Goal: Transaction & Acquisition: Purchase product/service

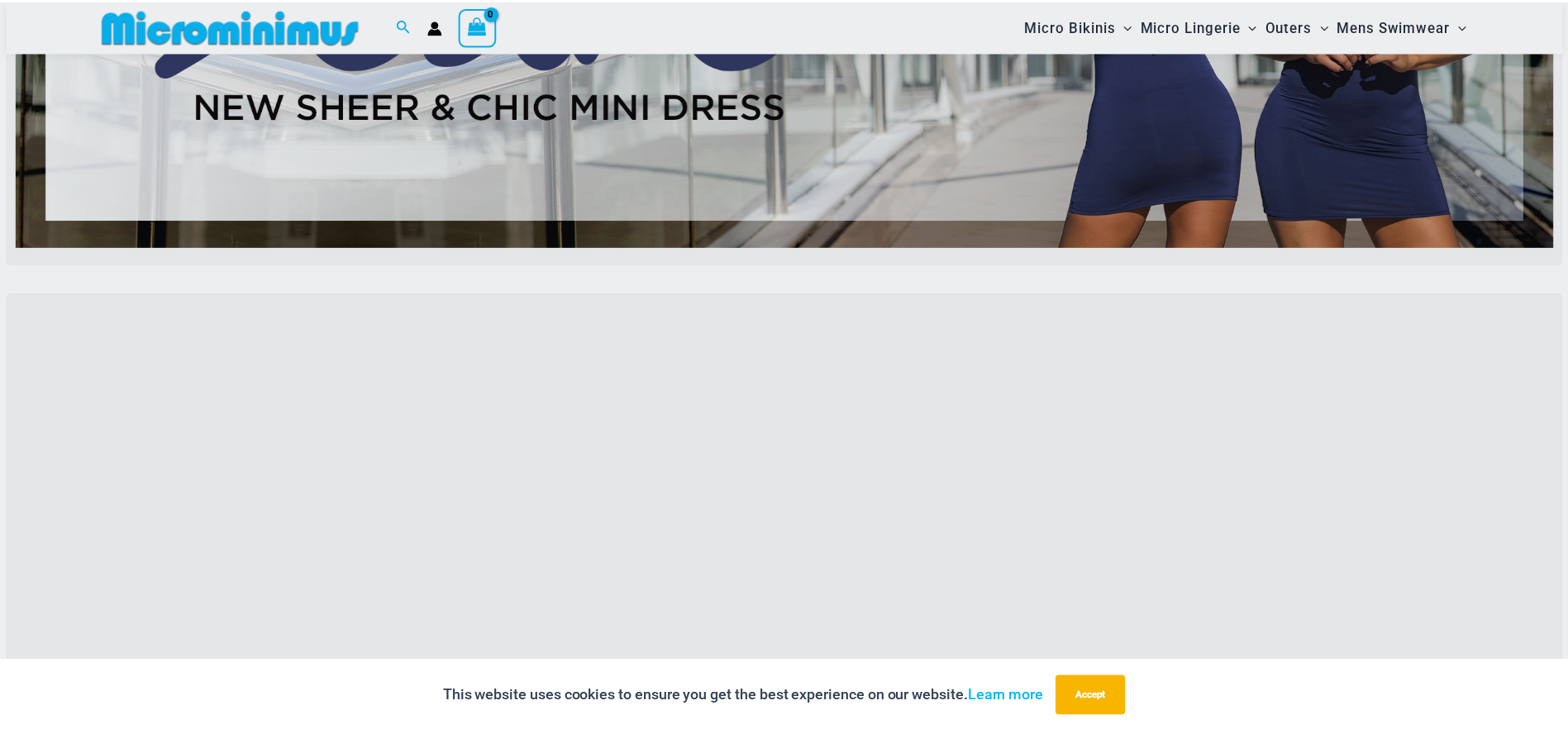
scroll to position [481, 0]
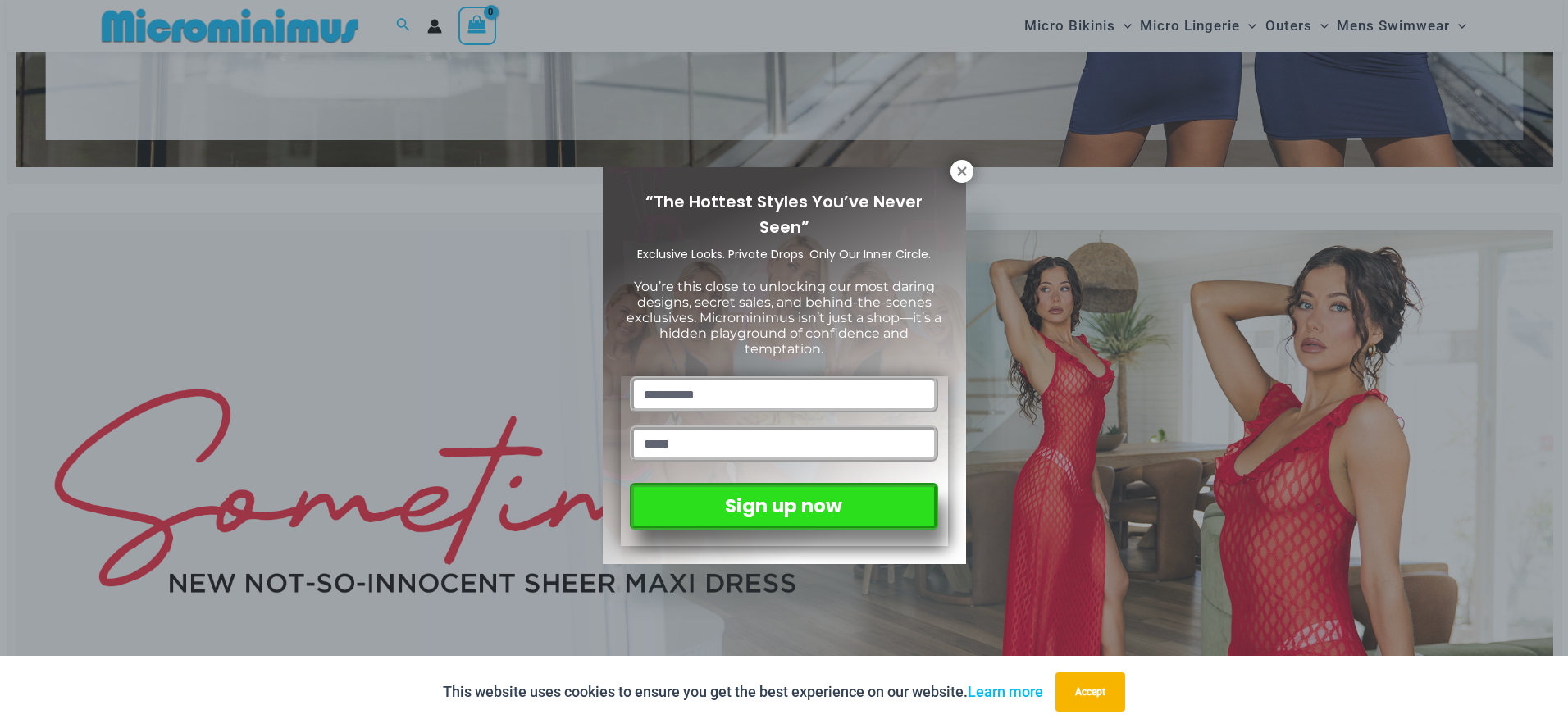
drag, startPoint x: 961, startPoint y: 176, endPoint x: 1090, endPoint y: 245, distance: 146.3
click at [961, 176] on icon at bounding box center [962, 172] width 15 height 15
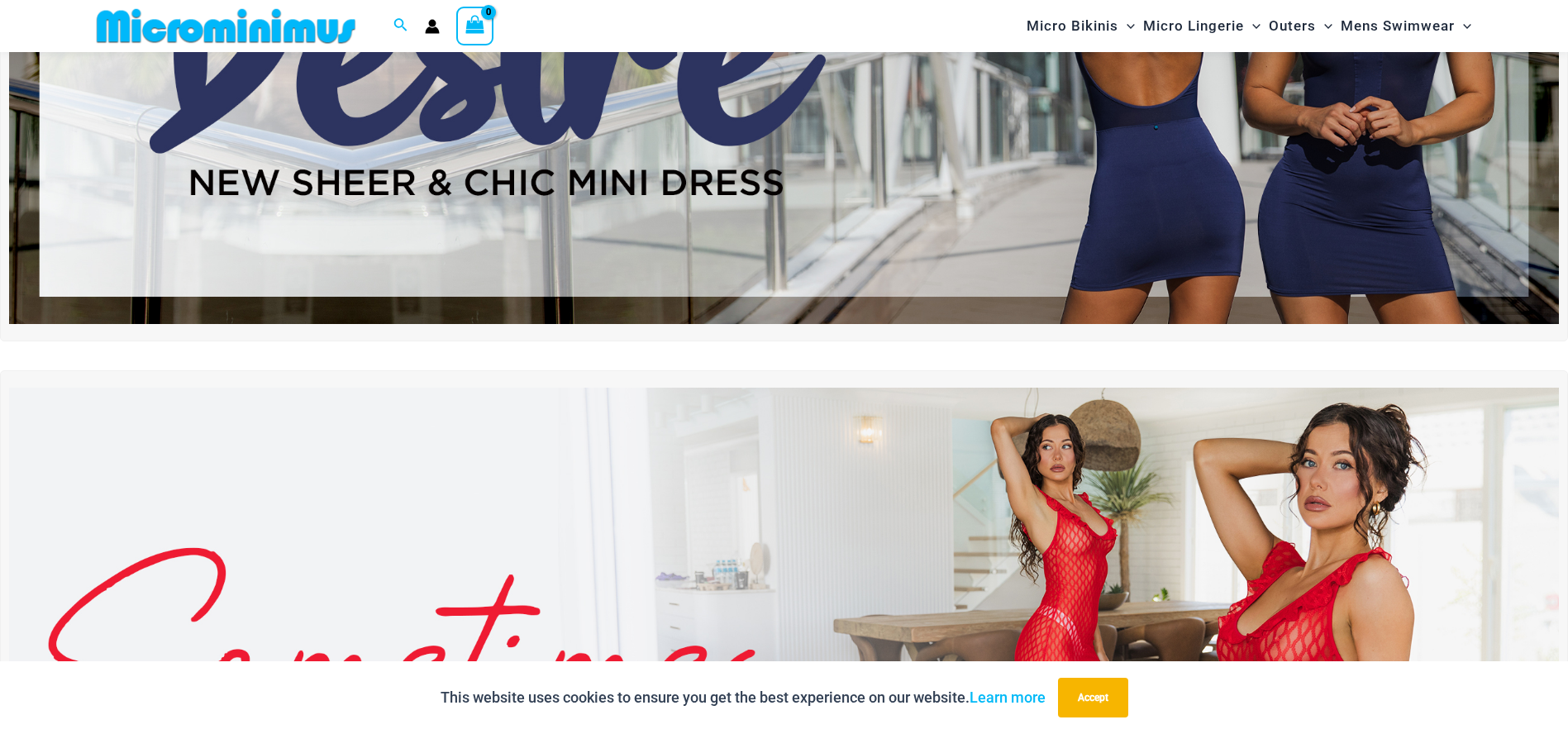
scroll to position [315, 0]
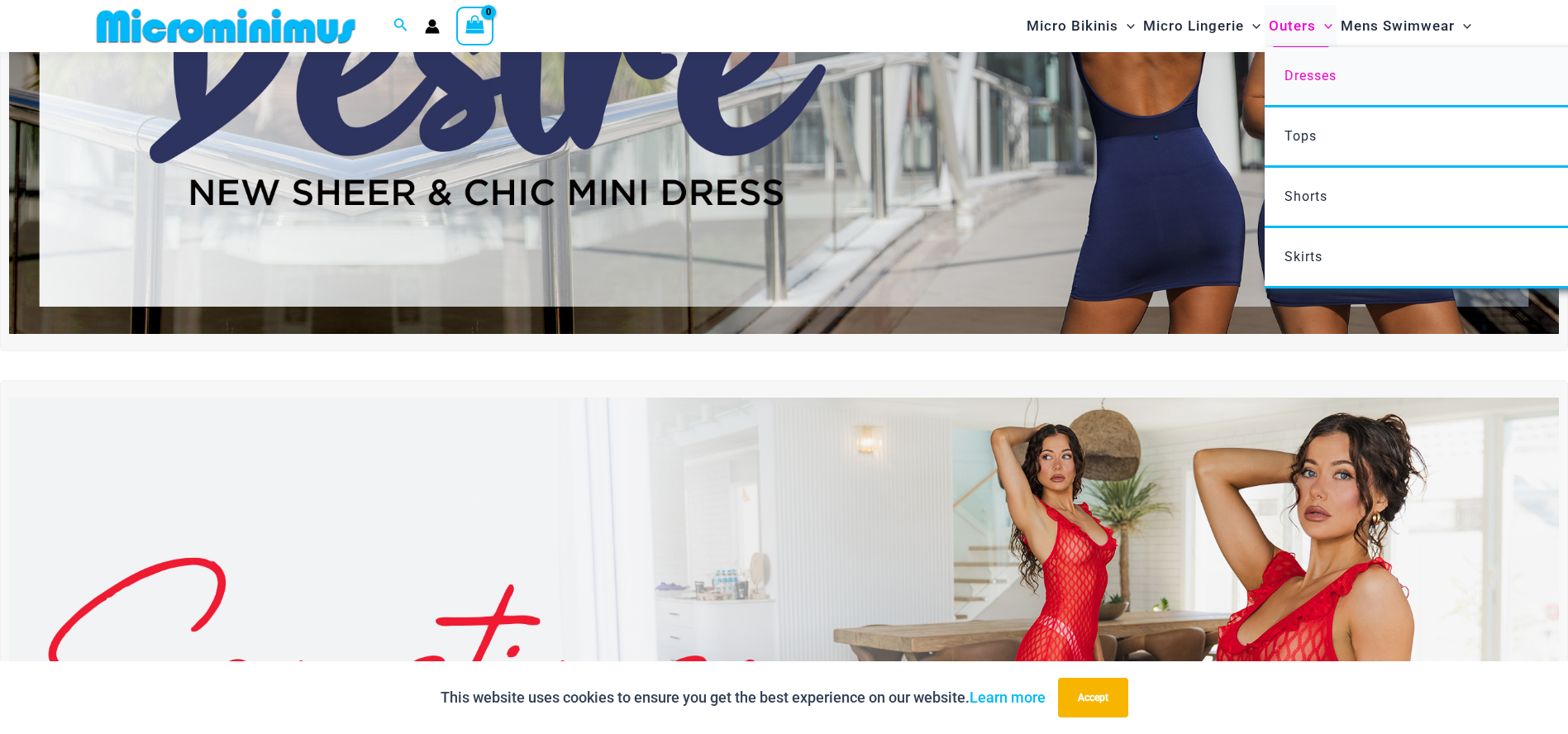
click at [1294, 74] on span "Dresses" at bounding box center [1311, 76] width 52 height 16
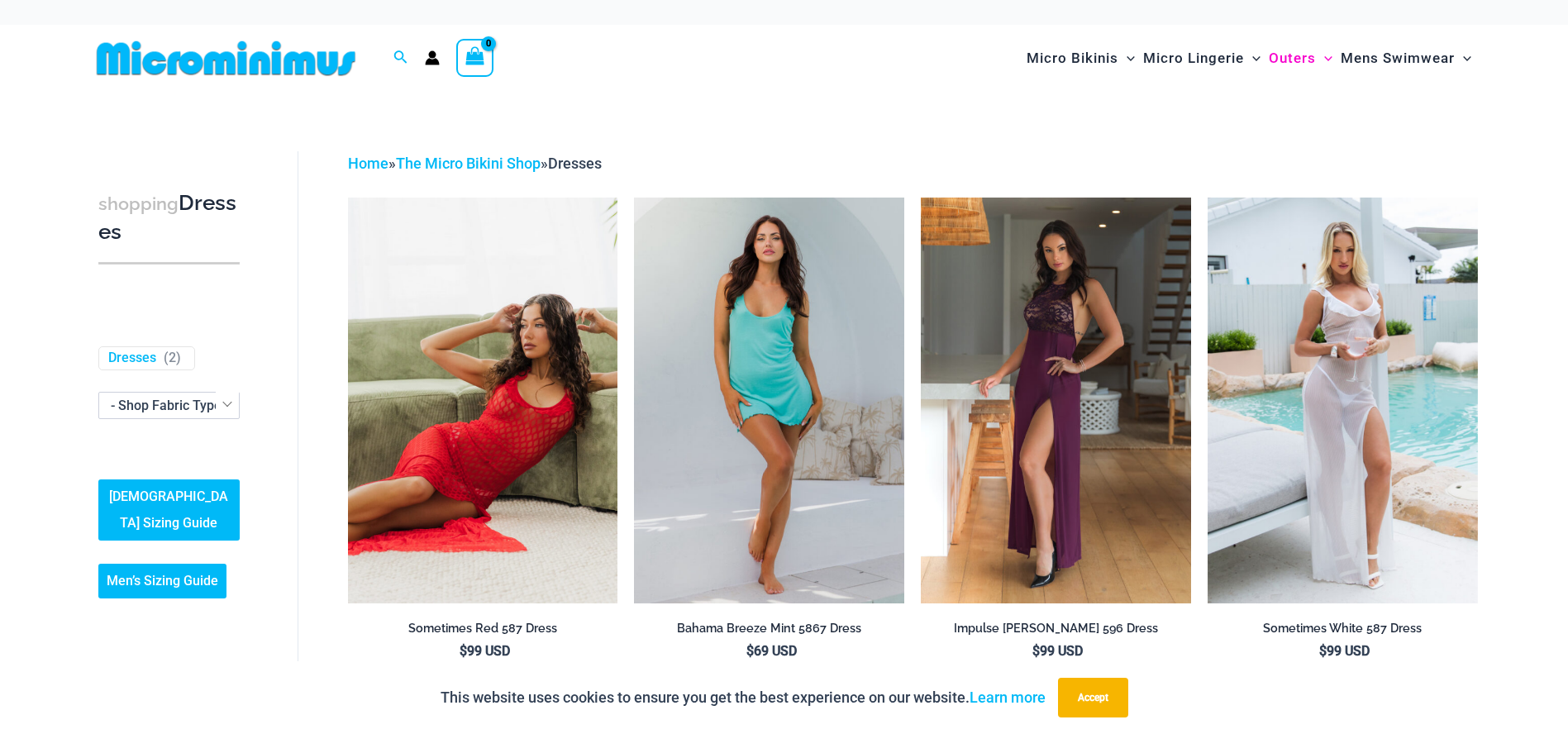
click at [550, 518] on img at bounding box center [483, 400] width 271 height 405
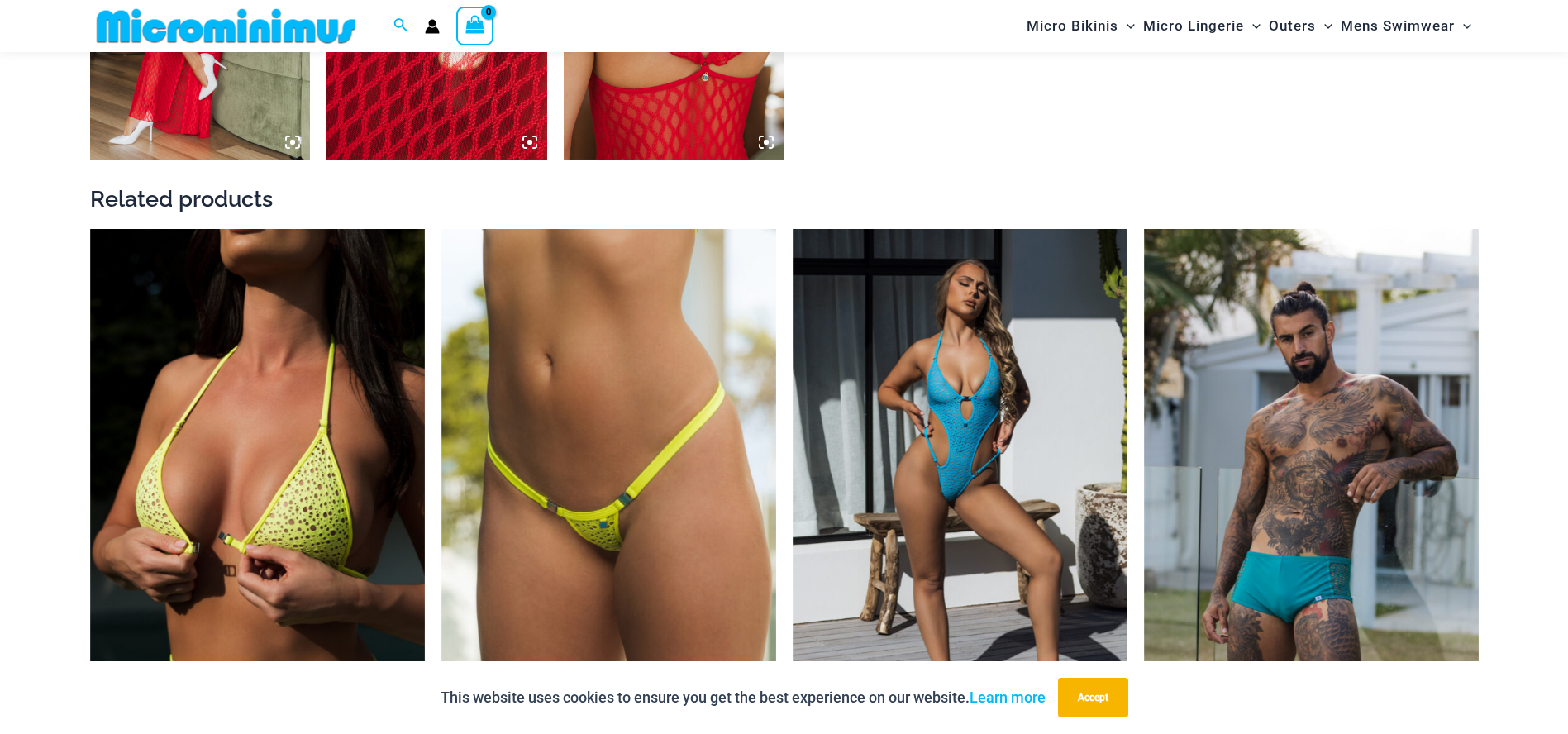
scroll to position [2222, 0]
